Goal: Information Seeking & Learning: Get advice/opinions

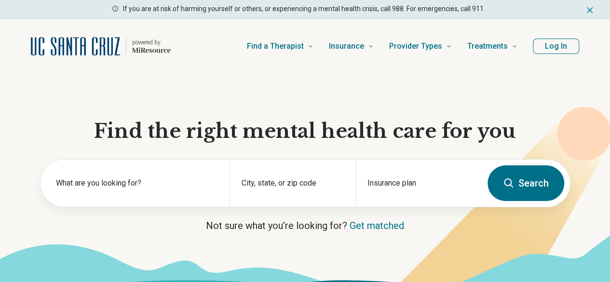
click at [547, 47] on button "Log In" at bounding box center [556, 46] width 46 height 15
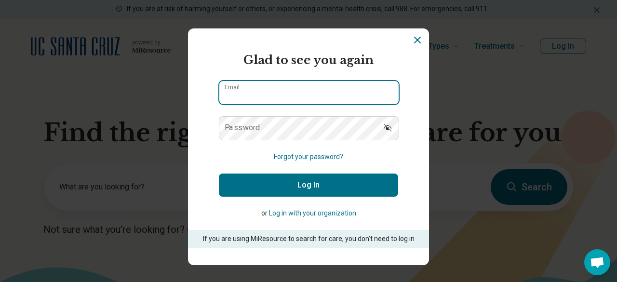
click at [288, 98] on input "Email" at bounding box center [308, 92] width 179 height 23
type input "**********"
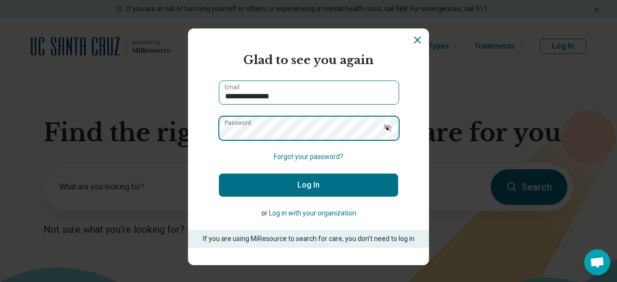
click at [219, 173] on button "Log In" at bounding box center [308, 184] width 179 height 23
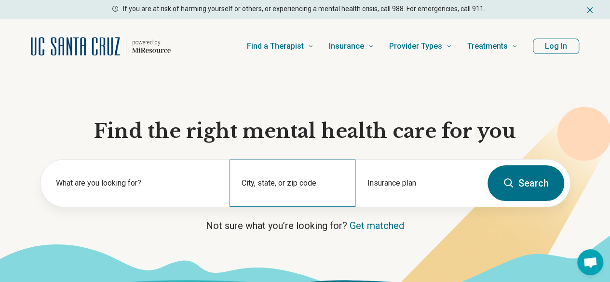
click at [272, 176] on div "City, state, or zip code" at bounding box center [292, 183] width 126 height 47
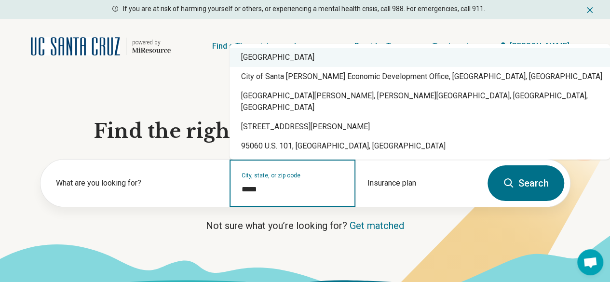
click at [288, 67] on div "[GEOGRAPHIC_DATA]" at bounding box center [419, 57] width 380 height 19
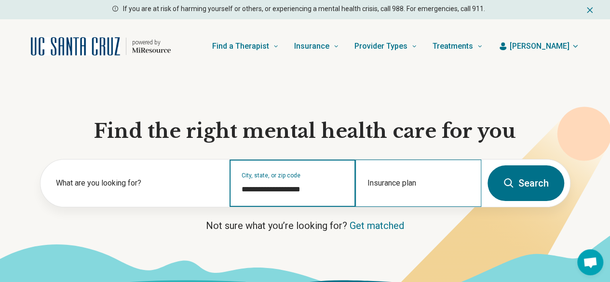
type input "**********"
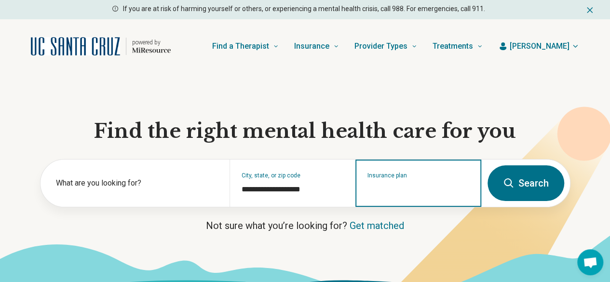
click at [436, 195] on input "Insurance plan" at bounding box center [418, 190] width 102 height 12
click at [420, 228] on div "UCSC Student Insurance" at bounding box center [406, 227] width 101 height 19
type input "**********"
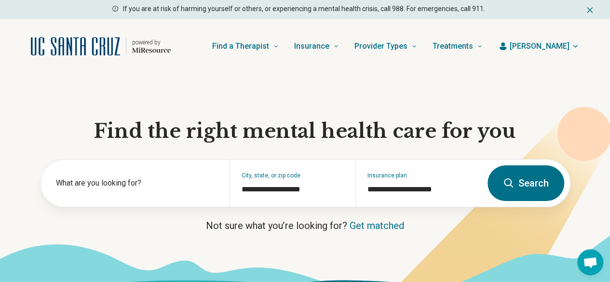
click at [520, 198] on button "Search" at bounding box center [525, 183] width 77 height 36
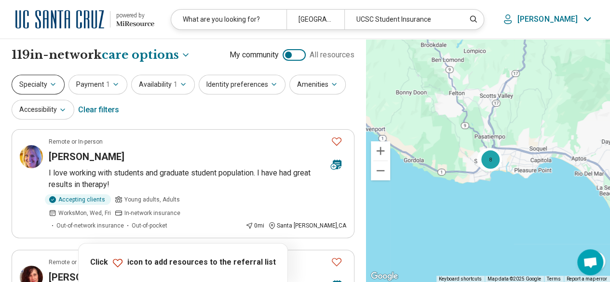
click at [29, 84] on button "Specialty" at bounding box center [38, 85] width 53 height 20
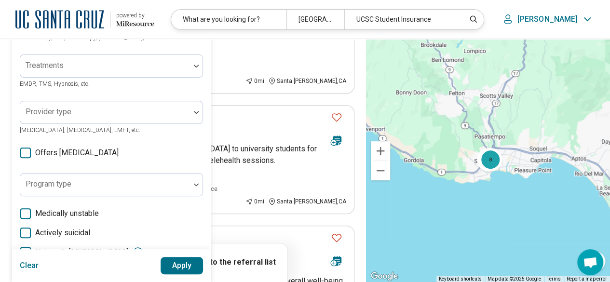
scroll to position [48, 0]
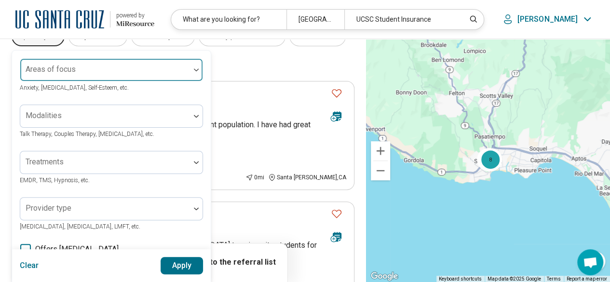
click at [90, 76] on div at bounding box center [105, 73] width 162 height 13
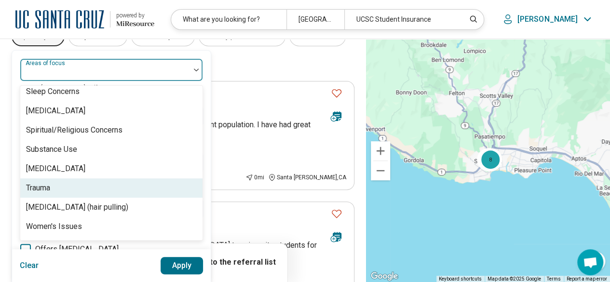
scroll to position [1800, 0]
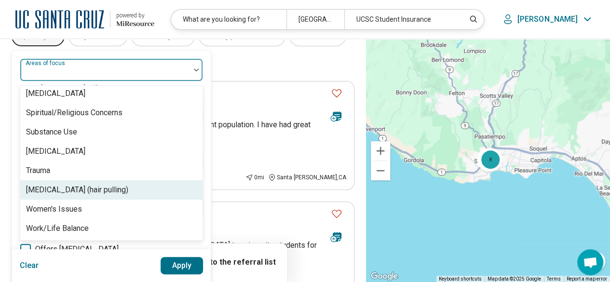
click at [121, 184] on div "[MEDICAL_DATA] (hair pulling)" at bounding box center [77, 190] width 102 height 12
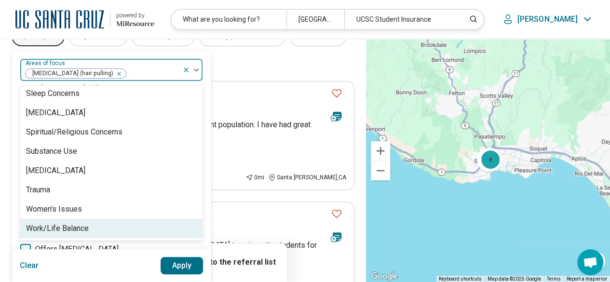
click at [177, 264] on button "Apply" at bounding box center [181, 265] width 43 height 17
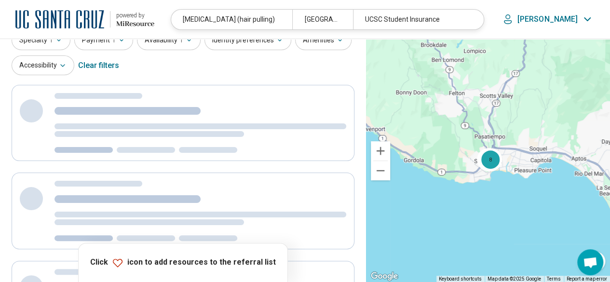
scroll to position [0, 0]
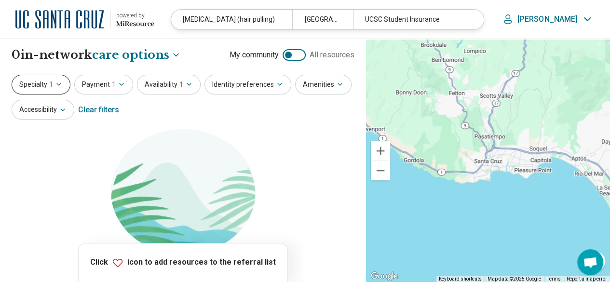
click at [34, 86] on button "Specialty 1" at bounding box center [41, 85] width 59 height 20
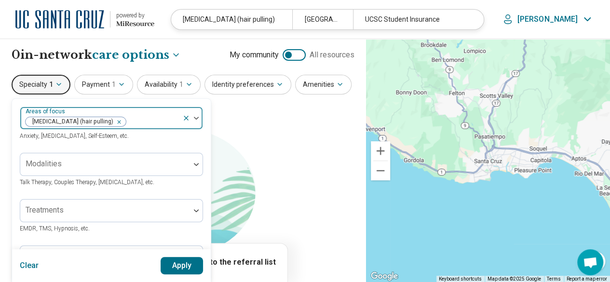
click at [185, 115] on icon at bounding box center [186, 118] width 8 height 8
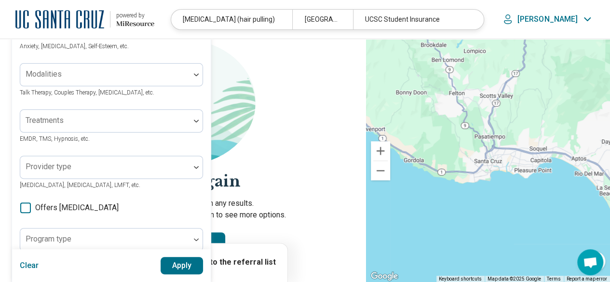
click at [162, 40] on div "100 results available. Use Up and Down to choose options, press Enter to select…" at bounding box center [111, 28] width 183 height 23
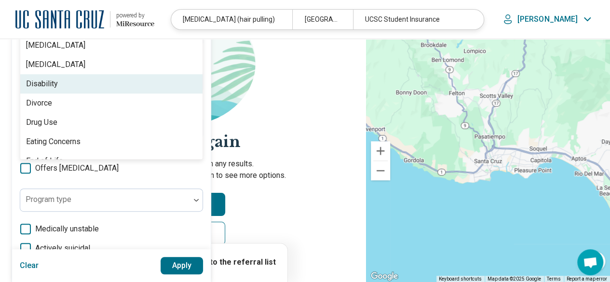
scroll to position [578, 0]
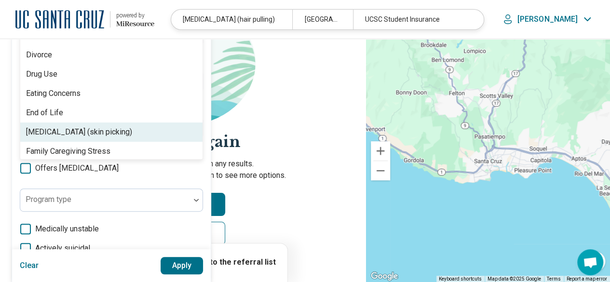
click at [107, 139] on div "[MEDICAL_DATA] (skin picking)" at bounding box center [111, 131] width 182 height 19
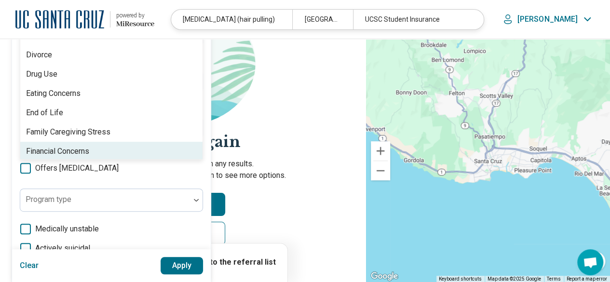
click at [180, 262] on button "Apply" at bounding box center [181, 265] width 43 height 17
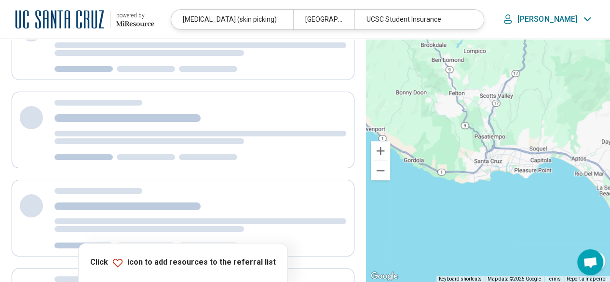
scroll to position [0, 0]
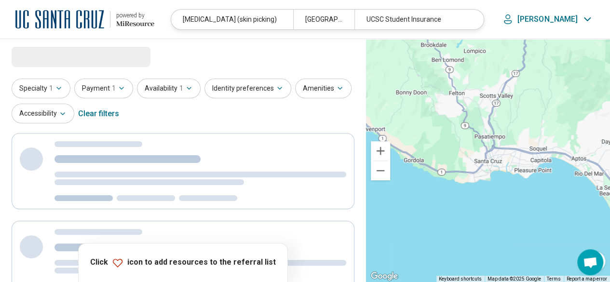
select select "***"
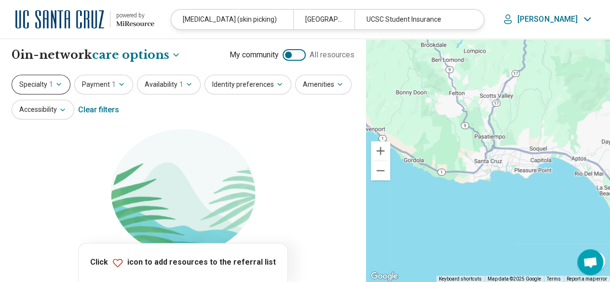
click at [52, 81] on span "1" at bounding box center [51, 85] width 4 height 10
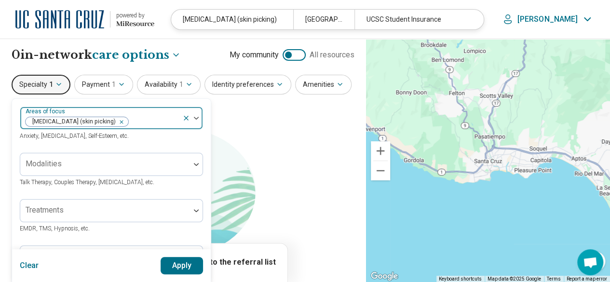
click at [186, 118] on icon at bounding box center [186, 118] width 8 height 8
click at [152, 115] on div "Areas of focus" at bounding box center [111, 118] width 183 height 23
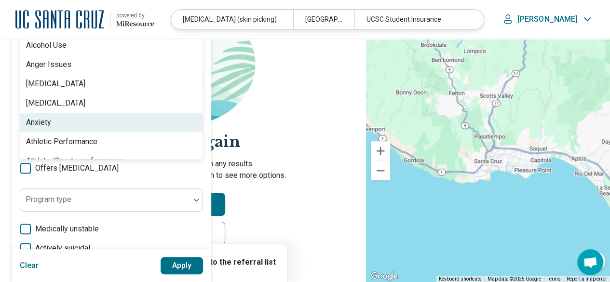
scroll to position [96, 0]
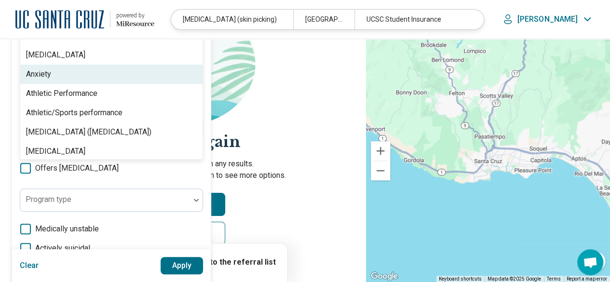
click at [105, 75] on div "Anxiety" at bounding box center [111, 74] width 182 height 19
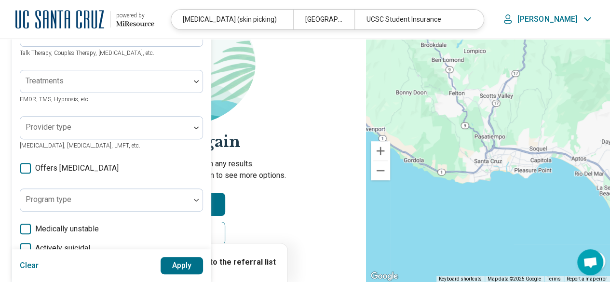
click at [178, 268] on button "Apply" at bounding box center [181, 265] width 43 height 17
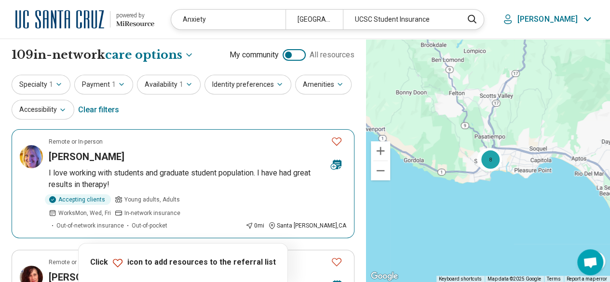
scroll to position [48, 0]
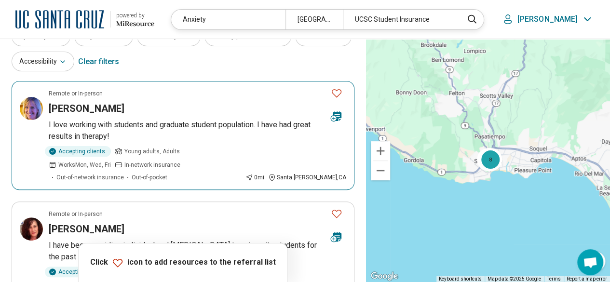
click at [336, 92] on icon "Favorite" at bounding box center [337, 93] width 12 height 12
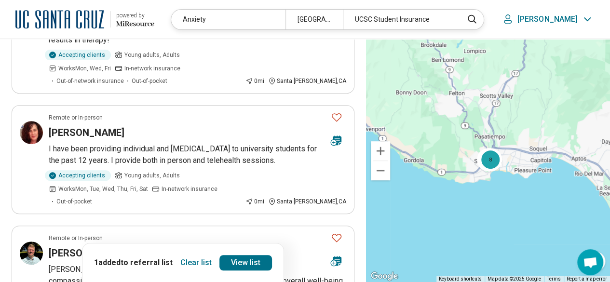
scroll to position [193, 0]
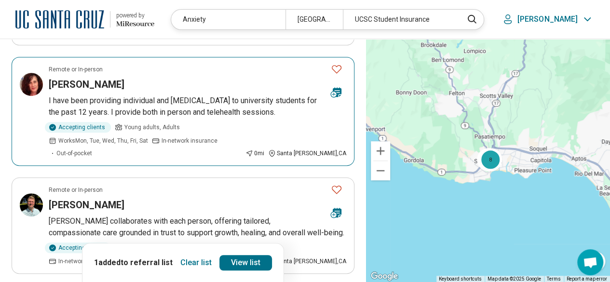
click at [334, 65] on icon "Favorite" at bounding box center [337, 69] width 10 height 8
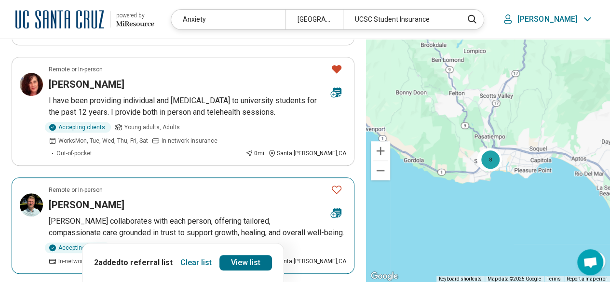
scroll to position [337, 0]
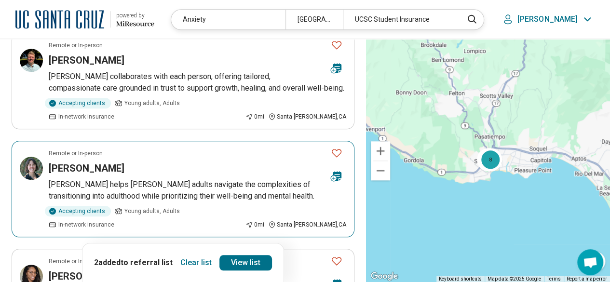
click at [337, 147] on icon "Favorite" at bounding box center [337, 153] width 12 height 12
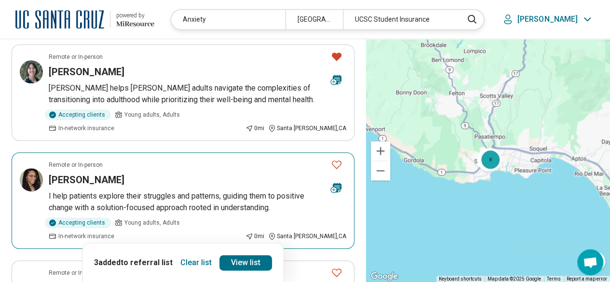
scroll to position [530, 0]
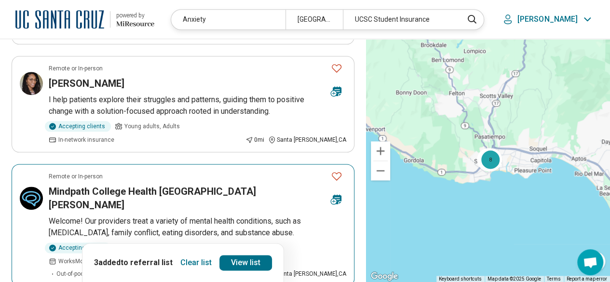
click at [338, 170] on icon "Favorite" at bounding box center [337, 176] width 12 height 12
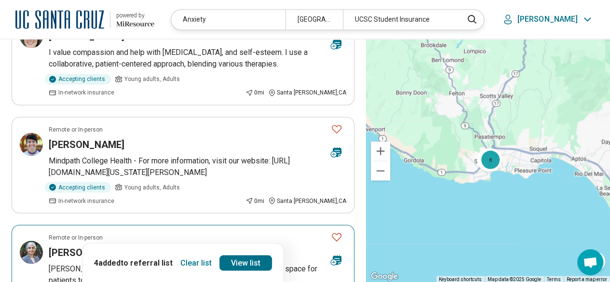
scroll to position [867, 0]
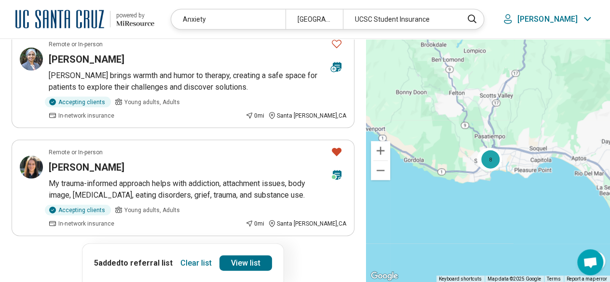
click at [140, 255] on button "2" at bounding box center [136, 262] width 15 height 15
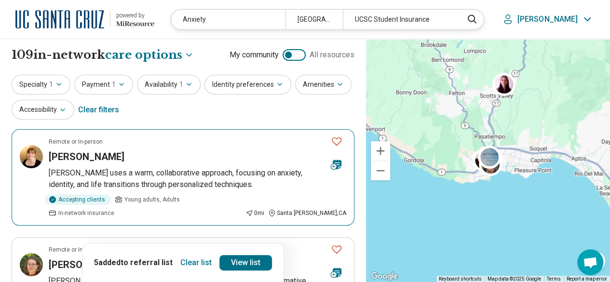
click at [333, 142] on icon "Favorite" at bounding box center [337, 141] width 10 height 8
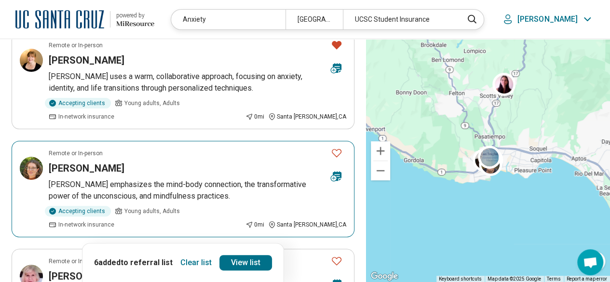
click at [337, 149] on icon "Favorite" at bounding box center [337, 153] width 10 height 8
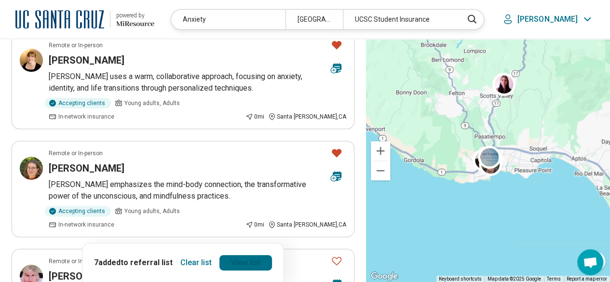
click at [250, 262] on link "View list" at bounding box center [245, 262] width 53 height 15
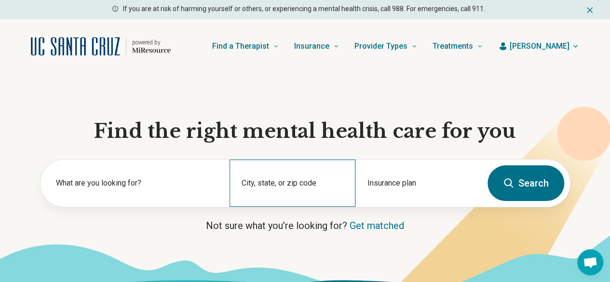
click at [280, 188] on div "City, state, or zip code" at bounding box center [292, 183] width 126 height 47
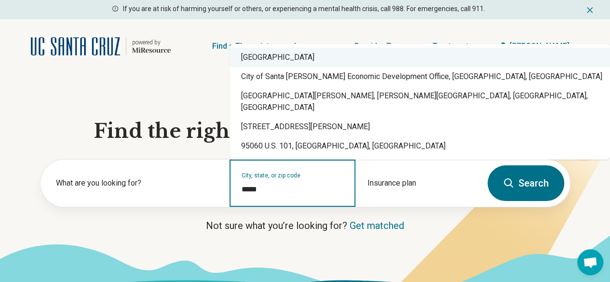
click at [293, 67] on div "[GEOGRAPHIC_DATA]" at bounding box center [419, 57] width 380 height 19
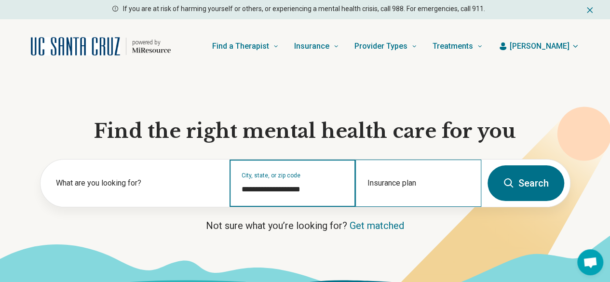
type input "**********"
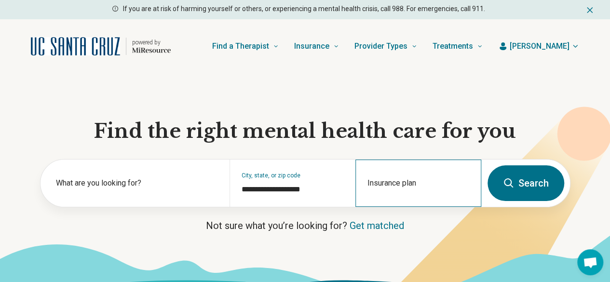
click at [378, 180] on div "Insurance plan" at bounding box center [418, 183] width 126 height 47
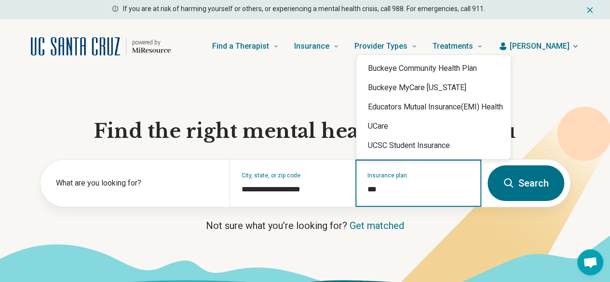
type input "****"
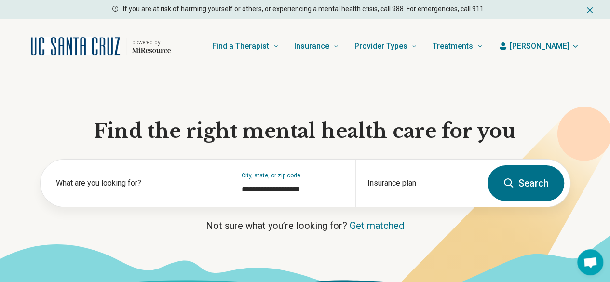
click at [487, 189] on button "Search" at bounding box center [525, 183] width 77 height 36
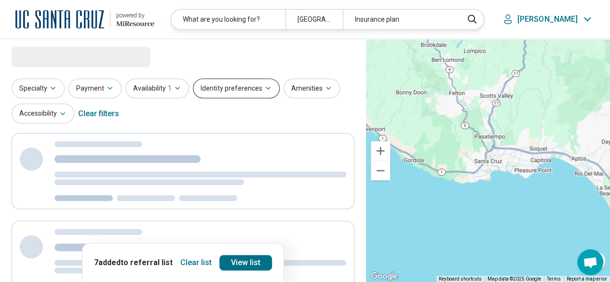
select select "***"
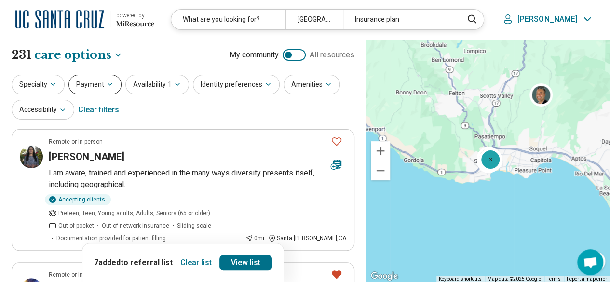
click at [100, 82] on button "Payment" at bounding box center [94, 85] width 53 height 20
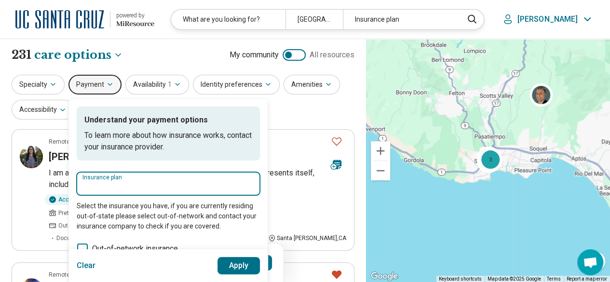
click at [171, 183] on input "Insurance plan" at bounding box center [168, 187] width 172 height 12
click at [137, 210] on div "UCSC Student Insurance" at bounding box center [126, 211] width 101 height 19
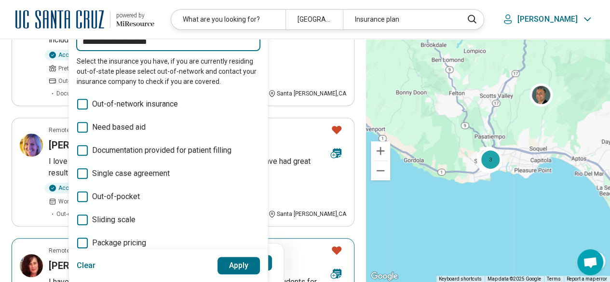
scroll to position [48, 0]
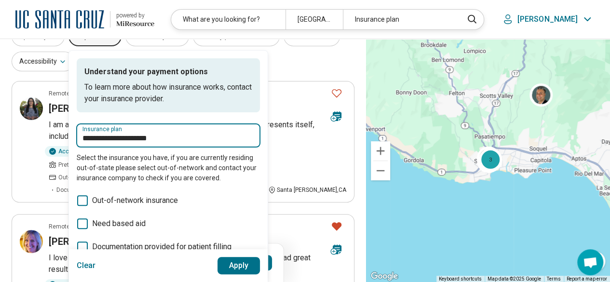
type input "**********"
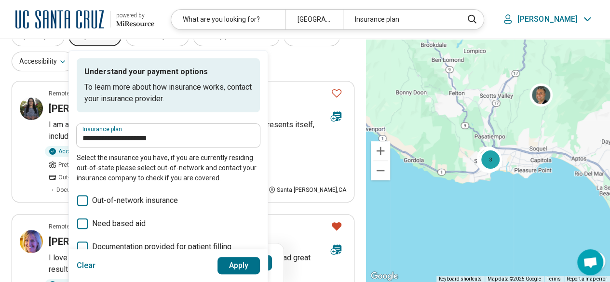
click at [230, 225] on button "Apply" at bounding box center [238, 265] width 43 height 17
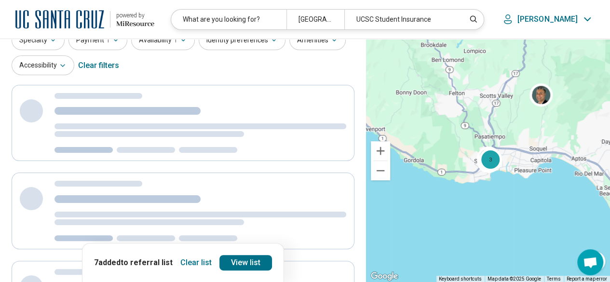
scroll to position [0, 0]
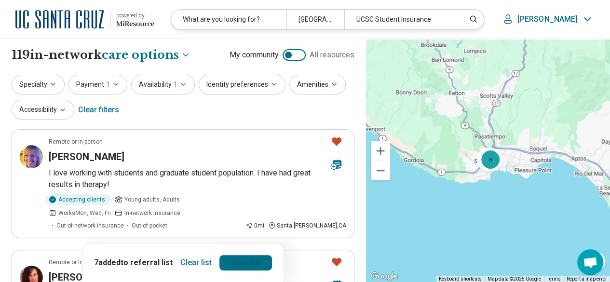
click at [240, 225] on link "View list" at bounding box center [245, 262] width 53 height 15
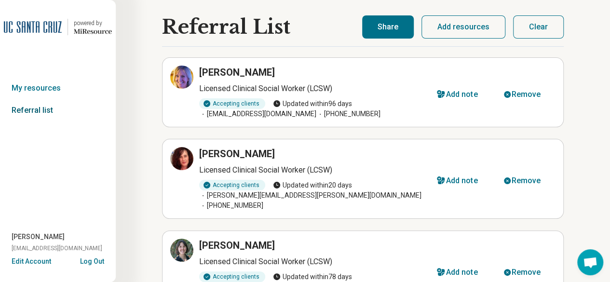
click at [31, 107] on link "Referral list" at bounding box center [58, 110] width 116 height 22
click at [401, 29] on button "Share" at bounding box center [388, 26] width 52 height 23
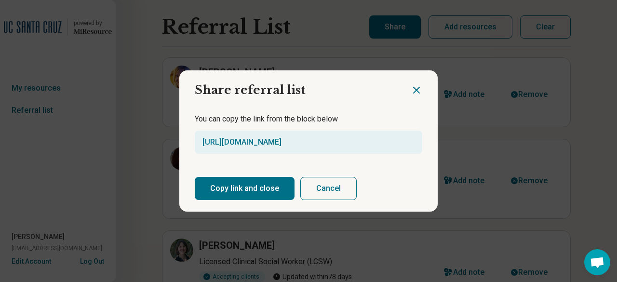
click at [237, 188] on button "Copy link and close" at bounding box center [245, 188] width 100 height 23
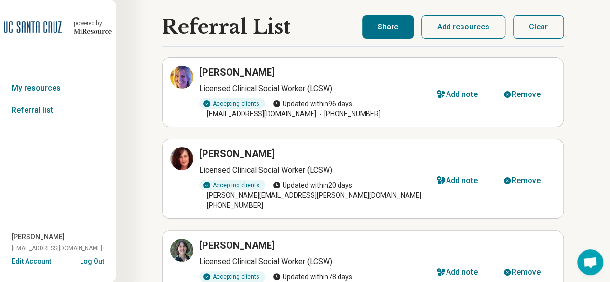
scroll to position [96, 0]
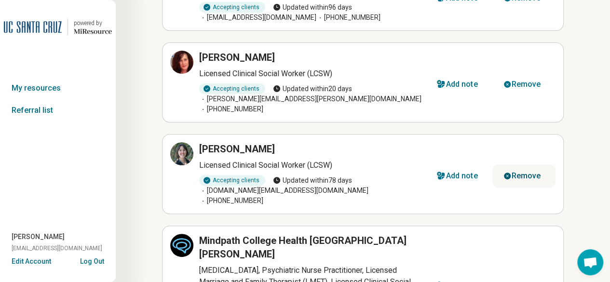
click at [487, 172] on div "Remove" at bounding box center [525, 176] width 29 height 8
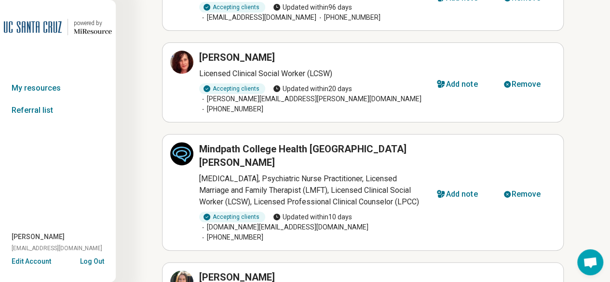
scroll to position [241, 0]
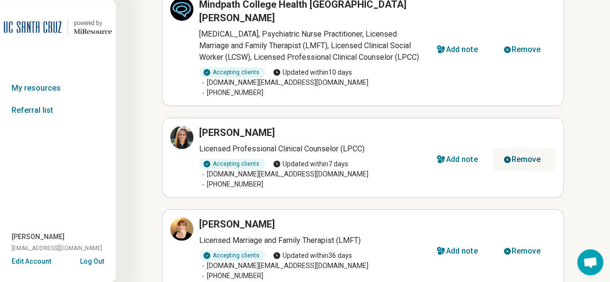
click at [487, 156] on div "Remove" at bounding box center [525, 160] width 29 height 8
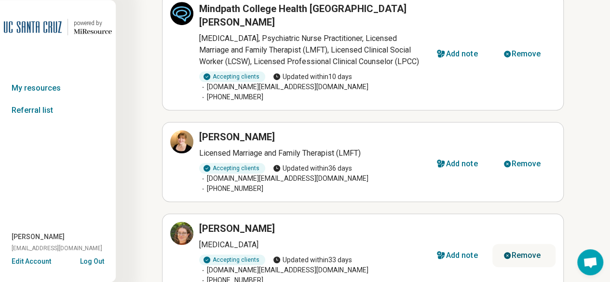
click at [487, 225] on div "Remove" at bounding box center [525, 256] width 29 height 8
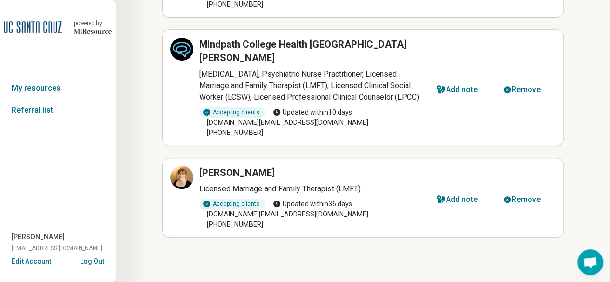
scroll to position [155, 0]
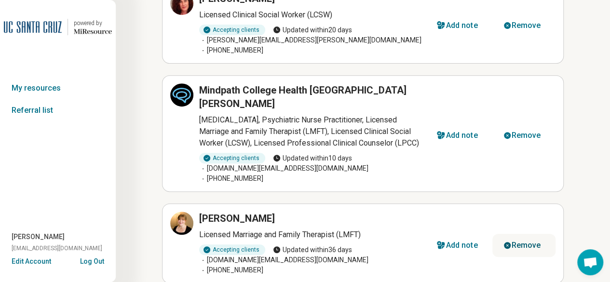
click at [487, 225] on div "Remove" at bounding box center [525, 245] width 29 height 8
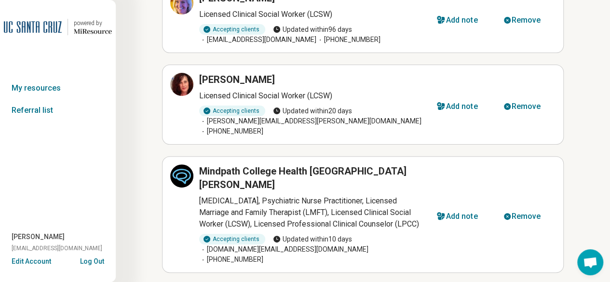
scroll to position [0, 0]
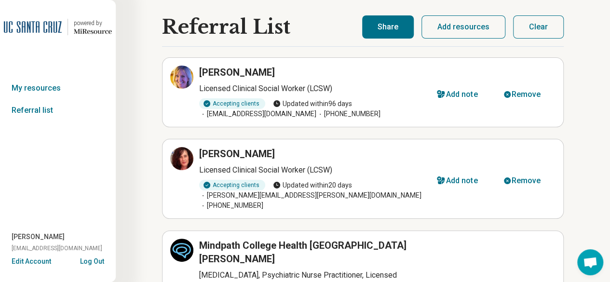
click at [450, 28] on button "Add resources" at bounding box center [463, 26] width 84 height 23
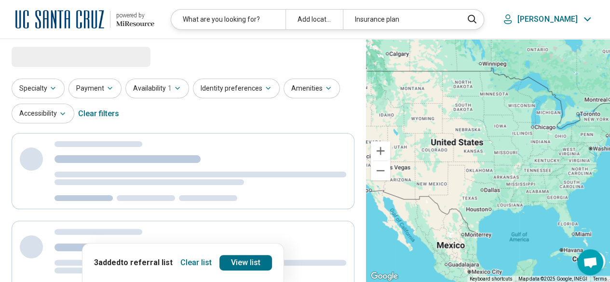
select select "***"
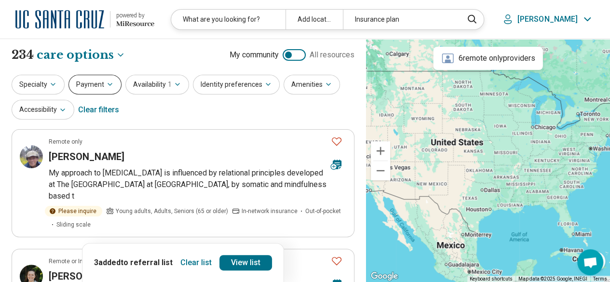
click at [97, 83] on button "Payment" at bounding box center [94, 85] width 53 height 20
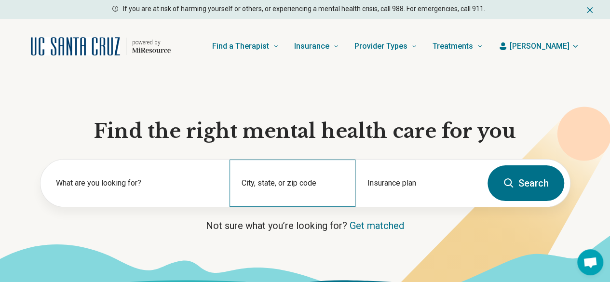
click at [260, 188] on div "City, state, or zip code" at bounding box center [292, 183] width 126 height 47
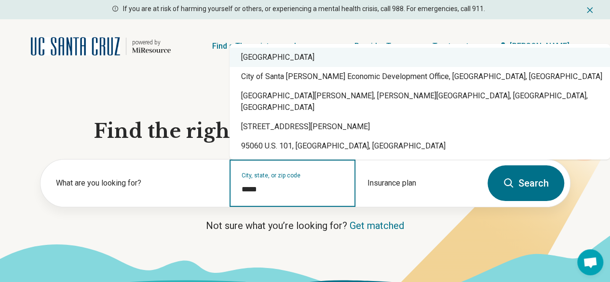
click at [291, 67] on div "[GEOGRAPHIC_DATA]" at bounding box center [419, 57] width 380 height 19
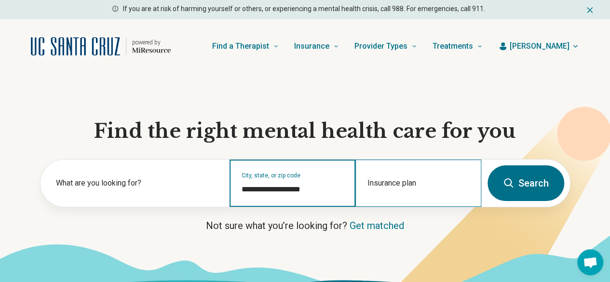
type input "**********"
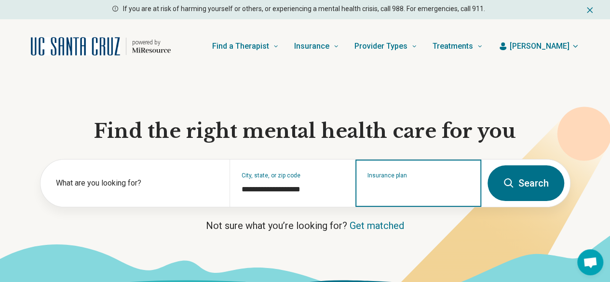
click at [394, 195] on input "Insurance plan" at bounding box center [418, 190] width 102 height 12
click at [398, 223] on div "UCSC Student Insurance" at bounding box center [406, 227] width 101 height 19
type input "**********"
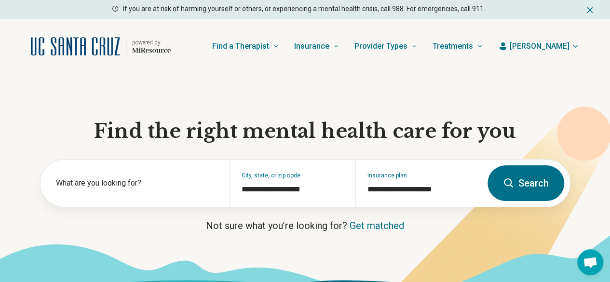
click at [551, 193] on button "Search" at bounding box center [525, 183] width 77 height 36
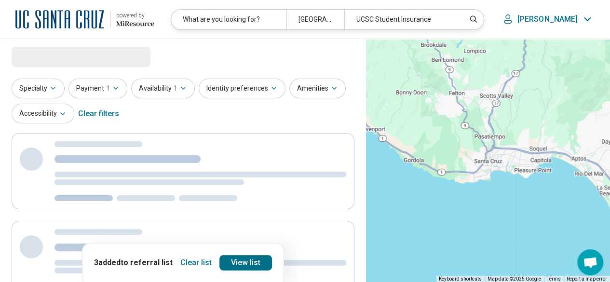
select select "***"
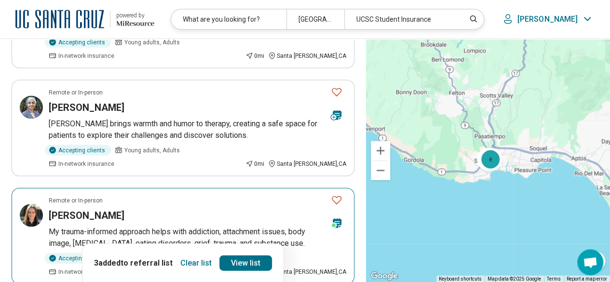
scroll to position [1012, 0]
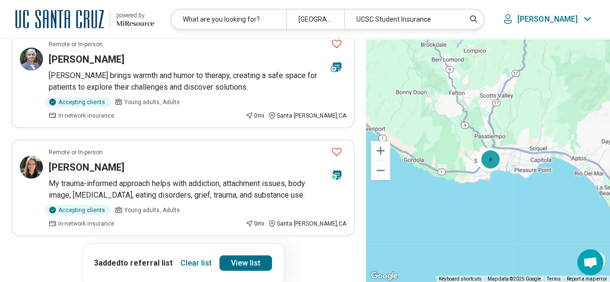
click at [136, 255] on button "2" at bounding box center [136, 262] width 15 height 15
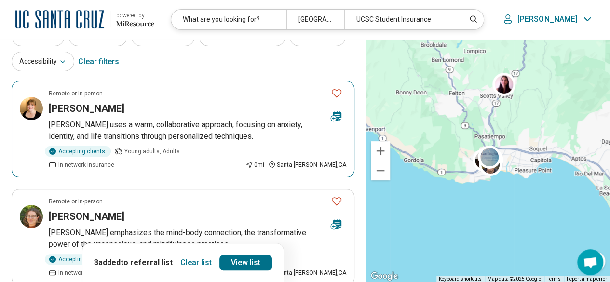
scroll to position [193, 0]
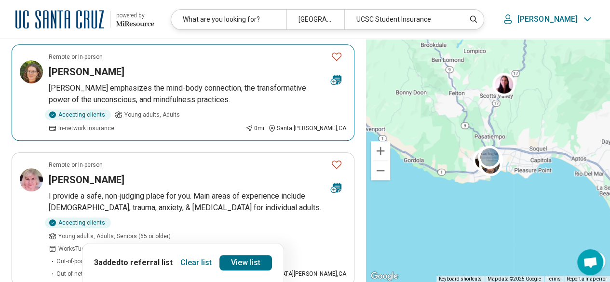
click at [335, 51] on icon "Favorite" at bounding box center [337, 57] width 12 height 12
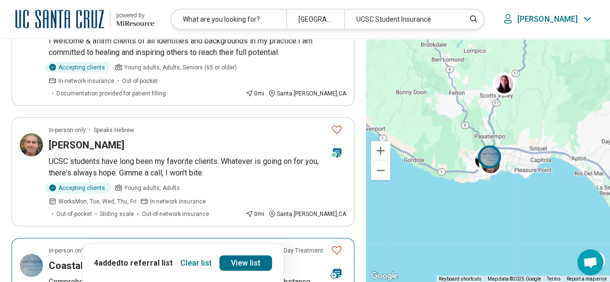
scroll to position [1060, 0]
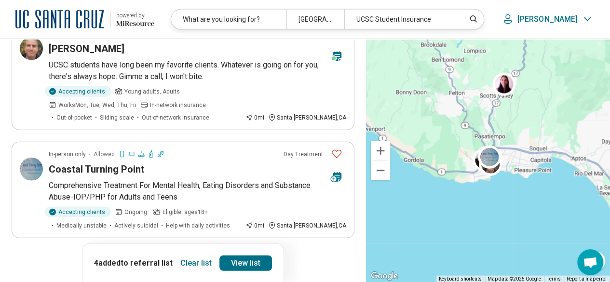
click at [157, 257] on button "3" at bounding box center [159, 264] width 15 height 15
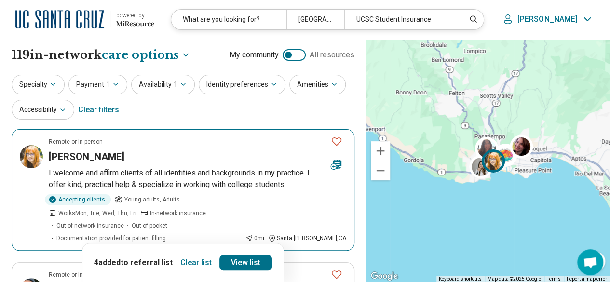
click at [338, 145] on icon "Favorite" at bounding box center [337, 141] width 12 height 12
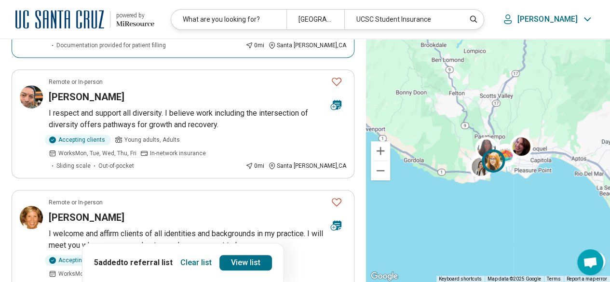
scroll to position [241, 0]
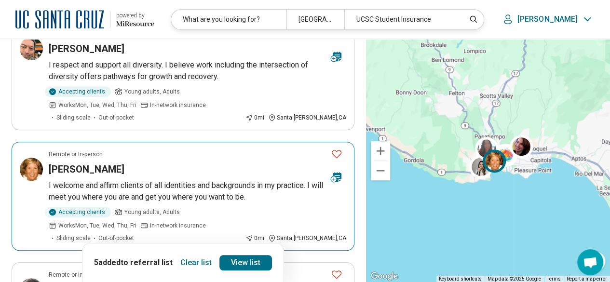
click at [329, 144] on button "Favorite" at bounding box center [336, 154] width 19 height 20
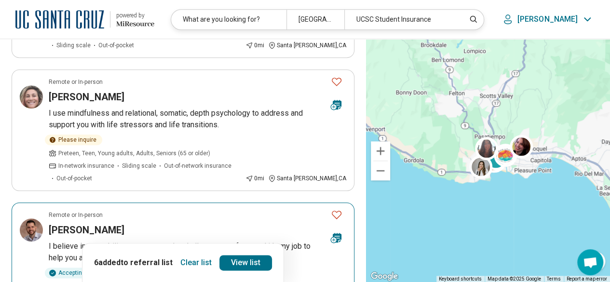
scroll to position [386, 0]
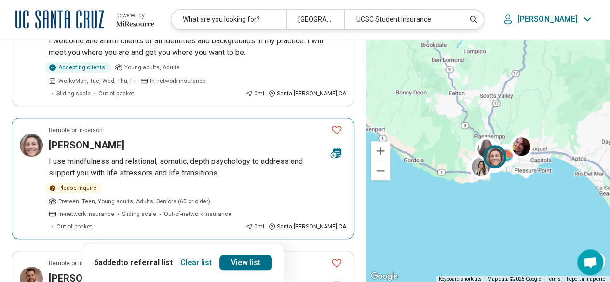
click at [338, 124] on icon "Favorite" at bounding box center [337, 130] width 12 height 12
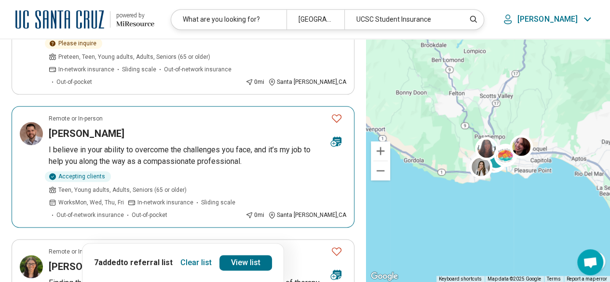
scroll to position [578, 0]
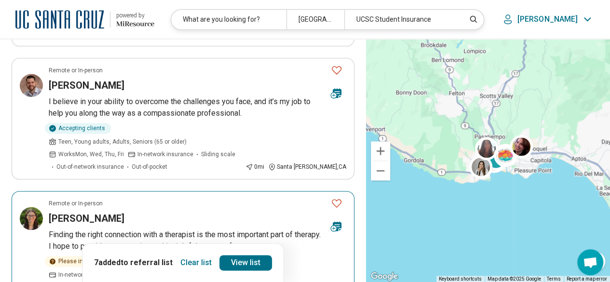
click at [333, 197] on icon "Favorite" at bounding box center [337, 203] width 12 height 12
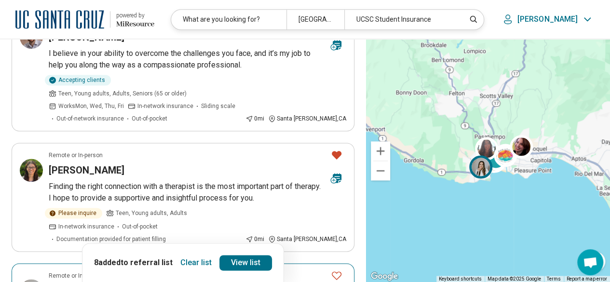
click at [338, 269] on icon "Favorite" at bounding box center [337, 275] width 12 height 12
click at [232, 262] on link "View list" at bounding box center [245, 262] width 53 height 15
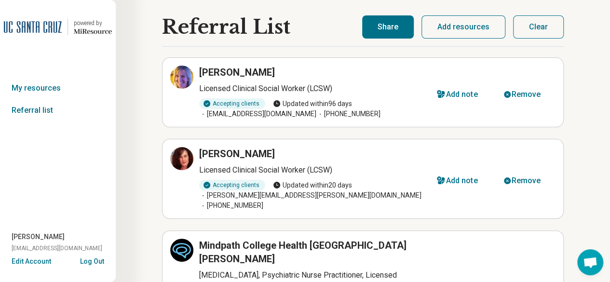
click at [392, 25] on button "Share" at bounding box center [388, 26] width 52 height 23
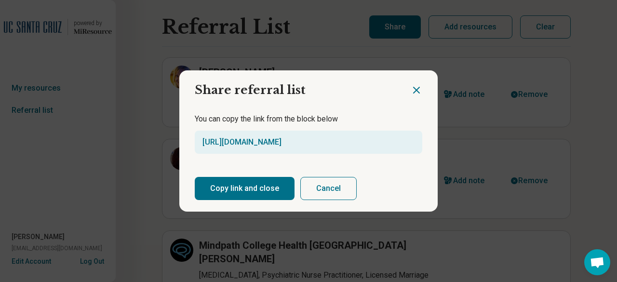
click at [228, 191] on button "Copy link and close" at bounding box center [245, 188] width 100 height 23
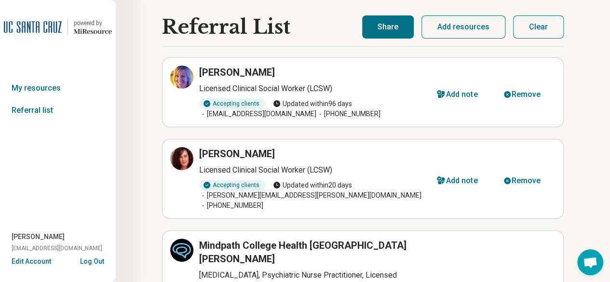
click at [394, 28] on button "Share" at bounding box center [388, 26] width 52 height 23
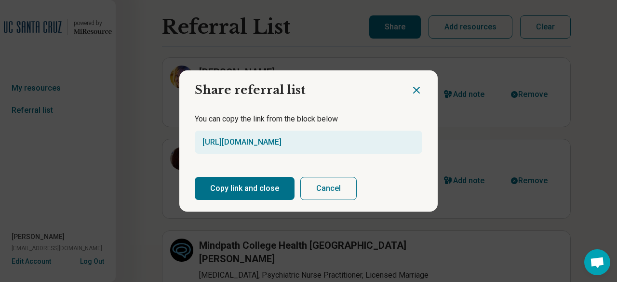
click at [226, 182] on button "Copy link and close" at bounding box center [245, 188] width 100 height 23
